Goal: Task Accomplishment & Management: Manage account settings

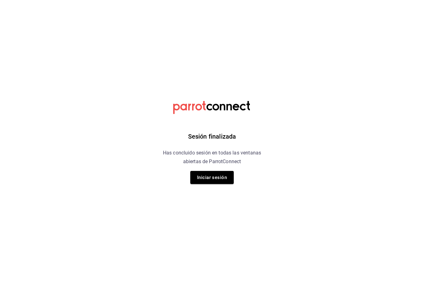
click at [205, 183] on button "Iniciar sesión" at bounding box center [211, 177] width 43 height 13
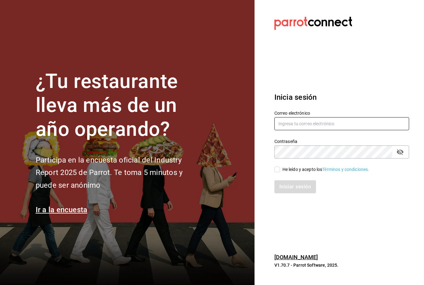
click at [298, 130] on input "text" at bounding box center [341, 123] width 135 height 13
type input "Fellerbagels@gmail.com"
click at [277, 172] on input "He leído y acepto los Términos y condiciones." at bounding box center [277, 169] width 6 height 6
checkbox input "true"
click at [290, 193] on button "Iniciar sesión" at bounding box center [295, 186] width 42 height 13
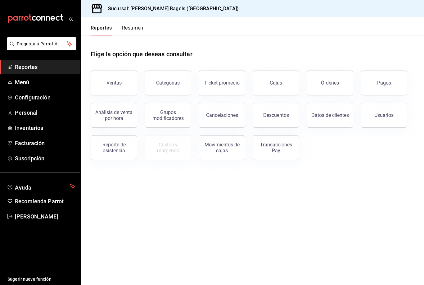
click at [124, 77] on button "Ventas" at bounding box center [114, 82] width 47 height 25
